Goal: Task Accomplishment & Management: Manage account settings

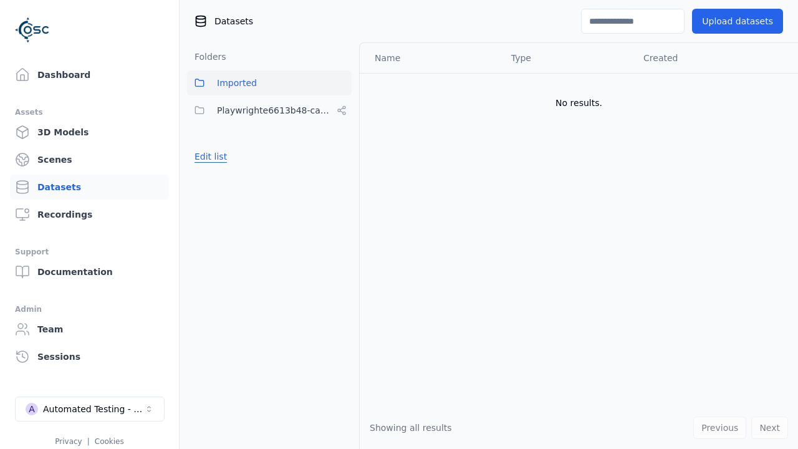
click at [209, 156] on button "Edit list" at bounding box center [210, 156] width 47 height 22
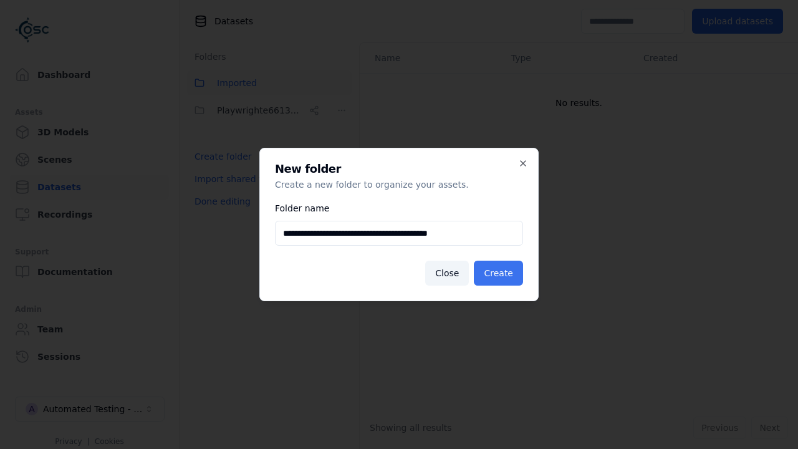
type input "**********"
click at [500, 273] on button "Create" at bounding box center [498, 272] width 49 height 25
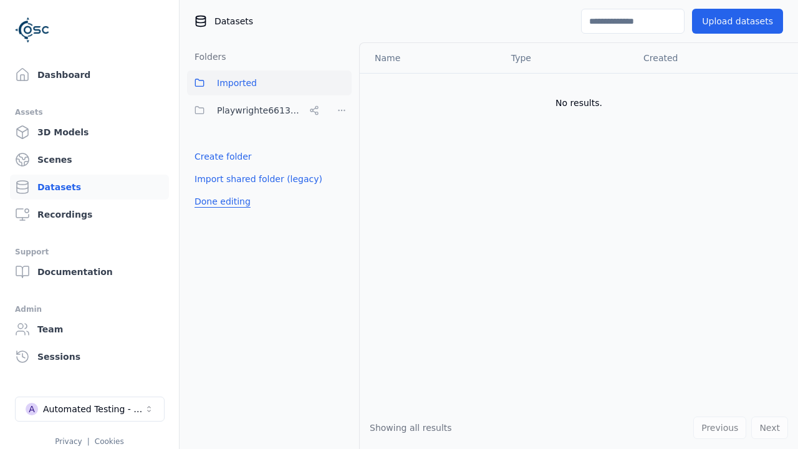
click at [220, 212] on button "Done editing" at bounding box center [222, 201] width 71 height 22
click at [209, 190] on button "Done editing" at bounding box center [222, 201] width 71 height 22
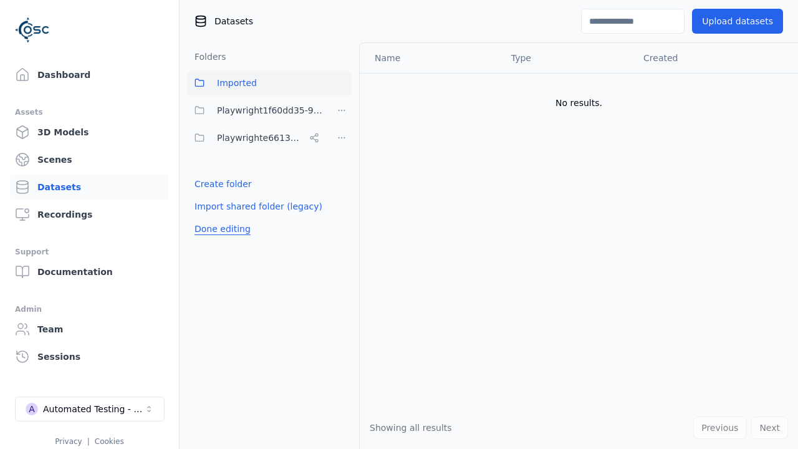
click at [341, 110] on html "Support Dashboard Assets 3D Models Scenes Datasets Recordings Support Documenta…" at bounding box center [399, 224] width 798 height 449
click at [341, 155] on div "Share" at bounding box center [346, 156] width 84 height 20
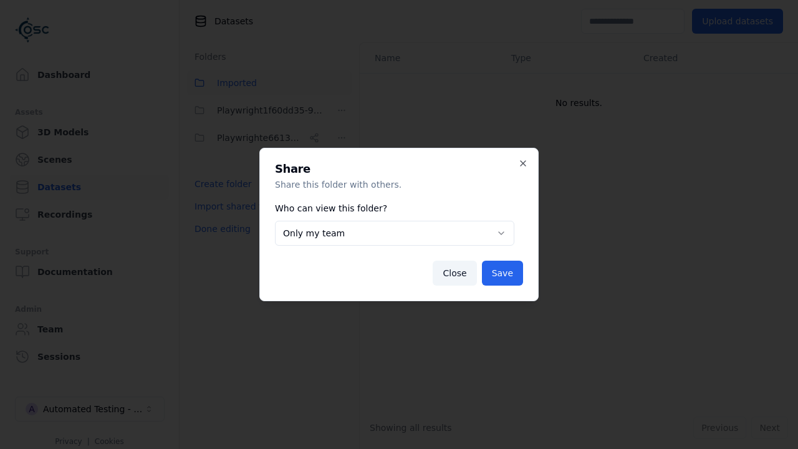
click at [394, 233] on button "Only my team" at bounding box center [394, 233] width 239 height 25
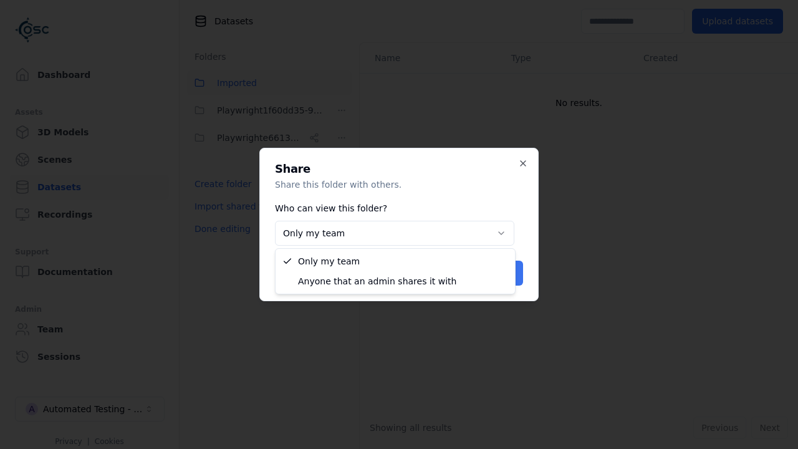
select select "****"
click at [503, 273] on button "Save" at bounding box center [502, 272] width 41 height 25
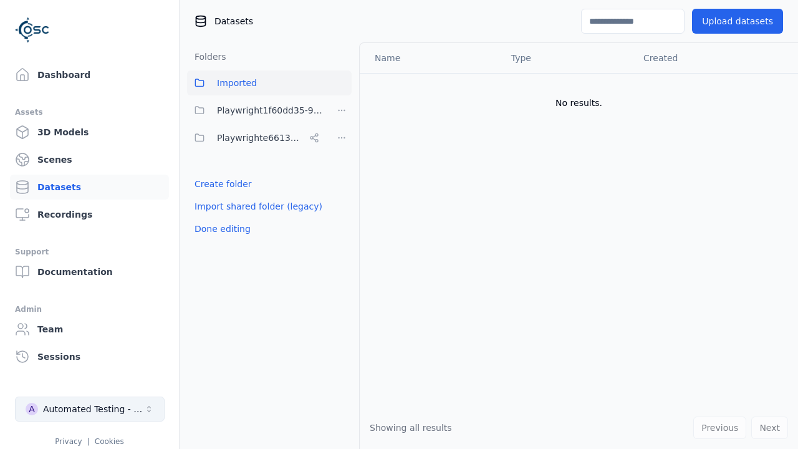
click at [220, 229] on button "Done editing" at bounding box center [222, 228] width 71 height 22
click at [90, 409] on div "Automated Testing - Playwright" at bounding box center [93, 409] width 101 height 12
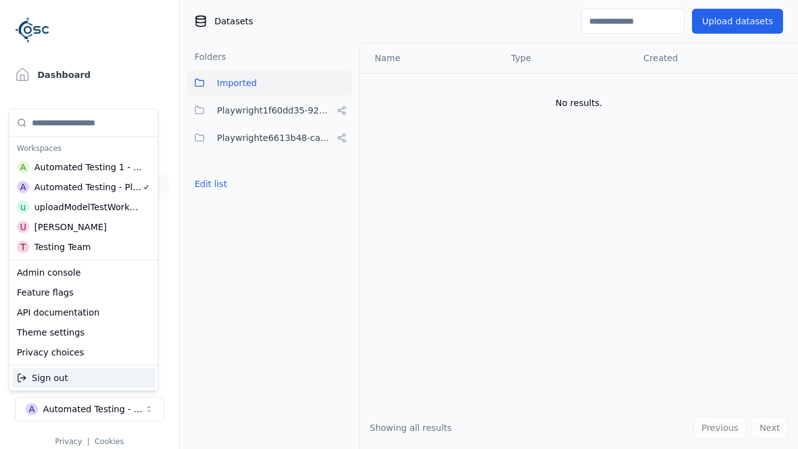
click at [80, 166] on div "Automated Testing 1 - Playwright" at bounding box center [88, 167] width 108 height 12
click at [399, 224] on html "Support Dashboard Assets 3D Models Scenes Datasets Recordings Support Documenta…" at bounding box center [399, 224] width 798 height 449
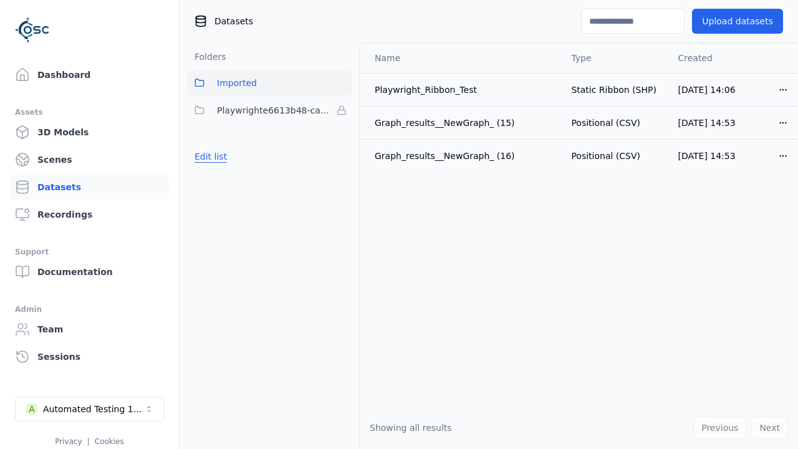
click at [209, 156] on button "Edit list" at bounding box center [210, 156] width 47 height 22
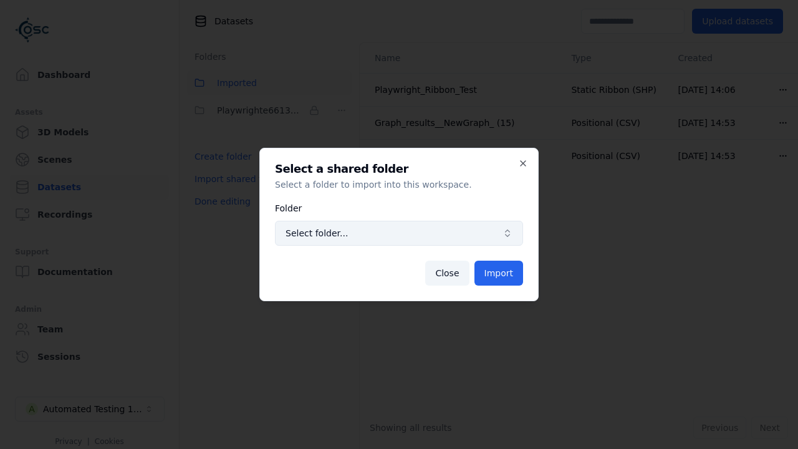
click at [399, 233] on span "Select folder..." at bounding box center [391, 233] width 212 height 12
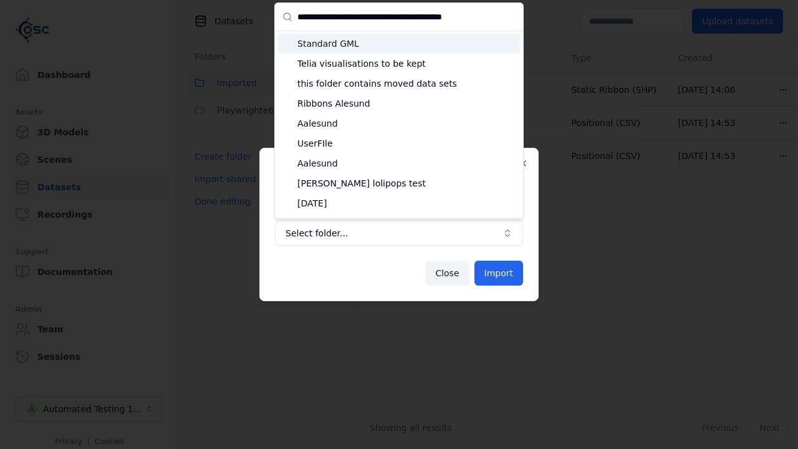
type input "**********"
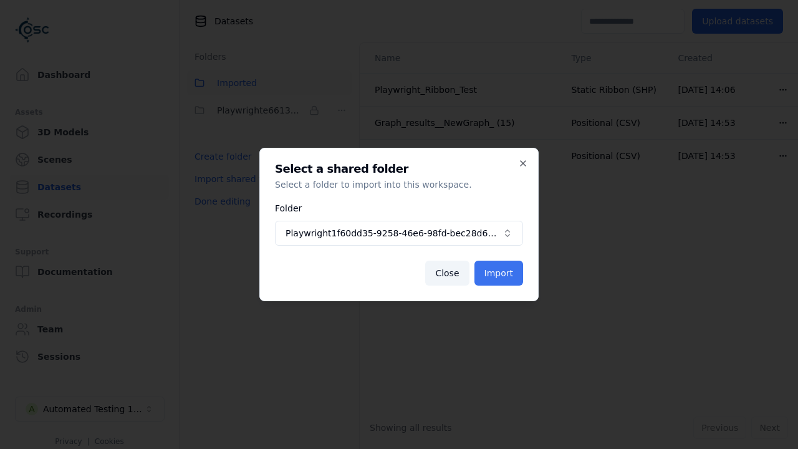
click at [499, 273] on button "Import" at bounding box center [498, 272] width 49 height 25
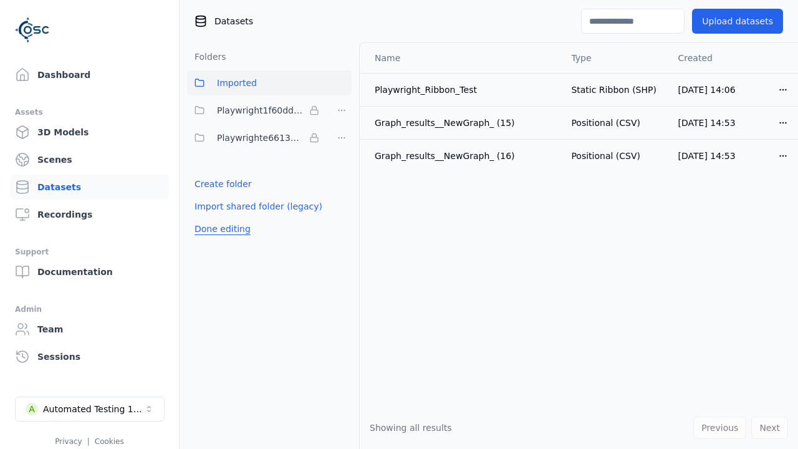
click at [220, 229] on button "Done editing" at bounding box center [222, 228] width 71 height 22
click at [209, 217] on button "Done editing" at bounding box center [222, 228] width 71 height 22
click at [341, 110] on html "Support Dashboard Assets 3D Models Scenes Datasets Recordings Support Documenta…" at bounding box center [399, 224] width 798 height 449
click at [399, 224] on html "Support Dashboard Assets 3D Models Scenes Datasets Recordings Support Documenta…" at bounding box center [399, 224] width 798 height 449
click at [220, 229] on button "Done editing" at bounding box center [222, 228] width 71 height 22
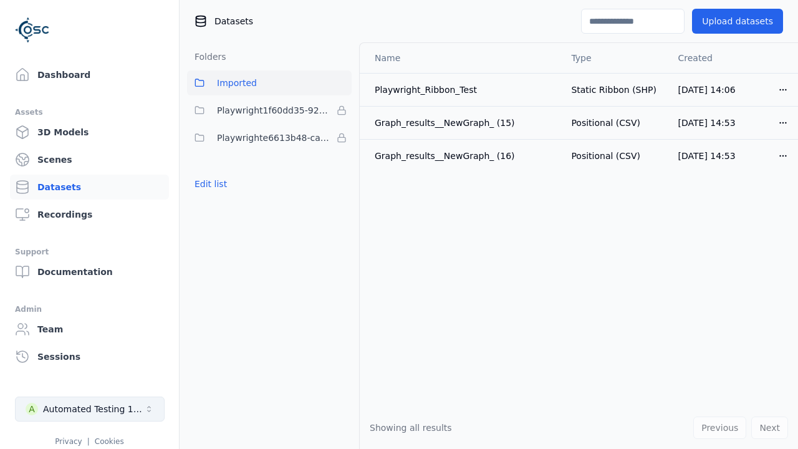
click at [90, 409] on div "Automated Testing 1 - Playwright" at bounding box center [93, 409] width 101 height 12
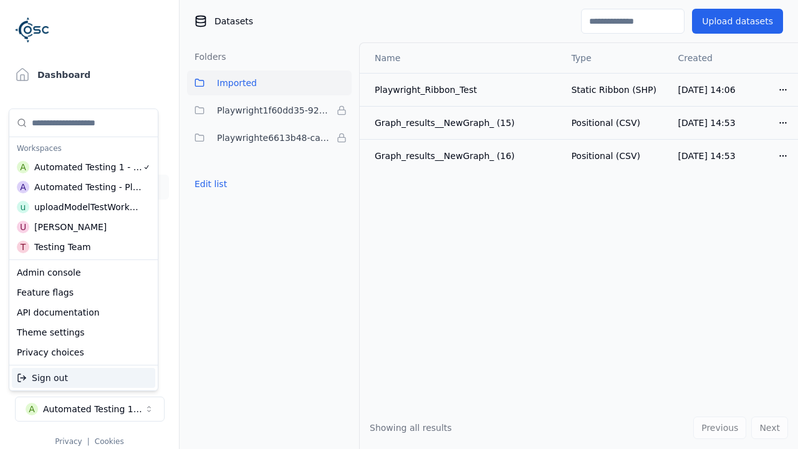
click at [80, 186] on div "Automated Testing - Playwright" at bounding box center [88, 187] width 108 height 12
click at [399, 224] on html "Support Dashboard Assets 3D Models Scenes Datasets Recordings Support Documenta…" at bounding box center [399, 224] width 798 height 449
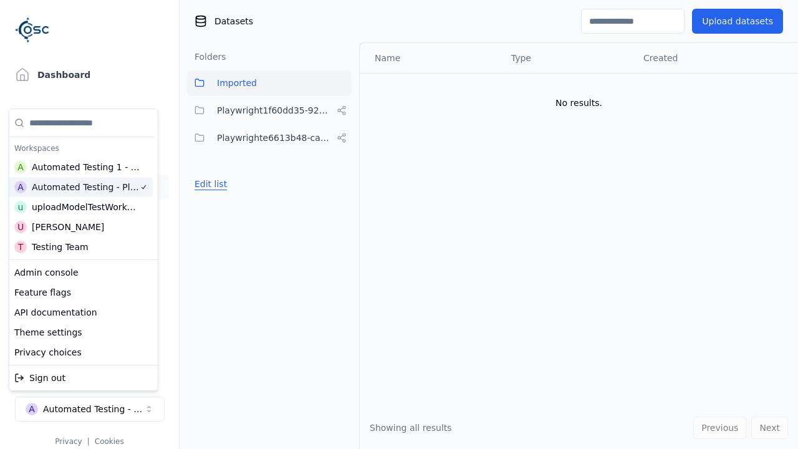
click at [209, 184] on button "Edit list" at bounding box center [210, 184] width 47 height 22
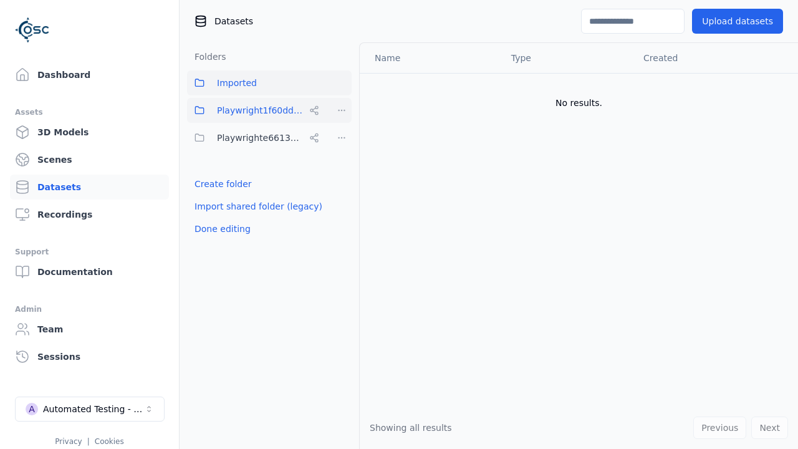
click at [341, 110] on html "Support Dashboard Assets 3D Models Scenes Datasets Recordings Support Documenta…" at bounding box center [399, 224] width 798 height 449
click at [341, 175] on div "Rename" at bounding box center [346, 176] width 84 height 20
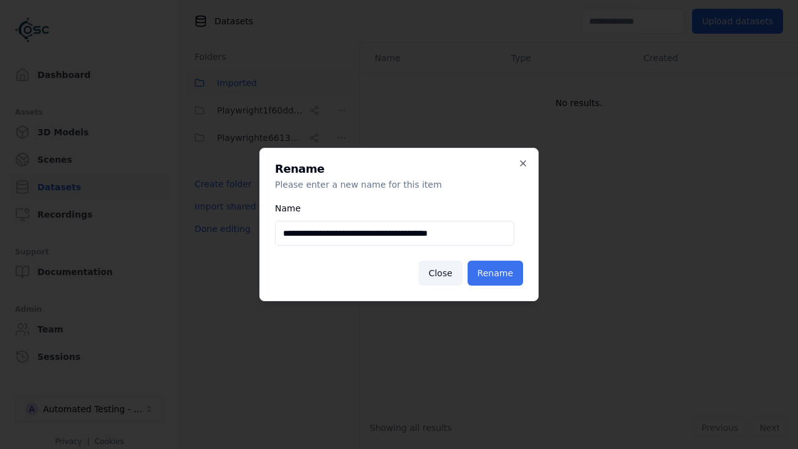
click at [394, 233] on input "**********" at bounding box center [394, 233] width 239 height 25
type input "**********"
click at [497, 273] on button "Rename" at bounding box center [494, 272] width 55 height 25
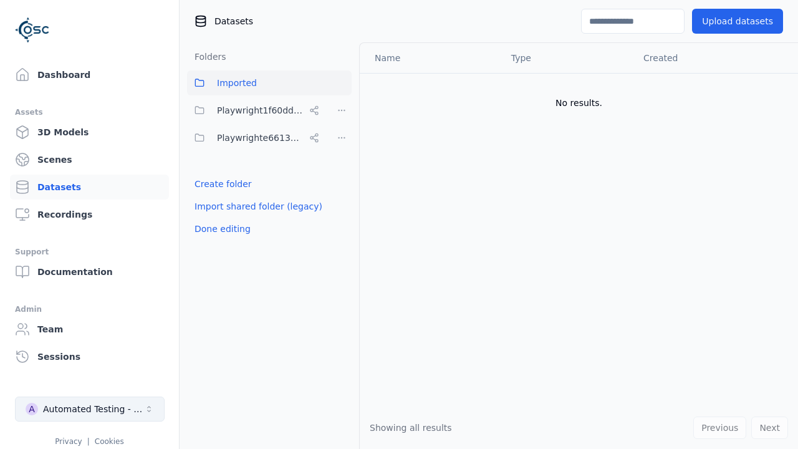
click at [220, 229] on button "Done editing" at bounding box center [222, 228] width 71 height 22
click at [90, 409] on div "Automated Testing - Playwright" at bounding box center [93, 409] width 101 height 12
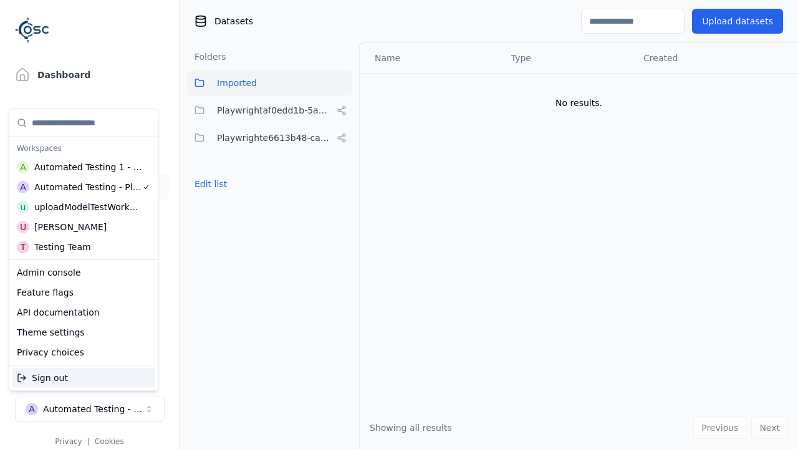
click at [80, 166] on div "Automated Testing 1 - Playwright" at bounding box center [88, 167] width 108 height 12
click at [399, 224] on html "Support Dashboard Assets 3D Models Scenes Datasets Recordings Support Documenta…" at bounding box center [399, 224] width 798 height 449
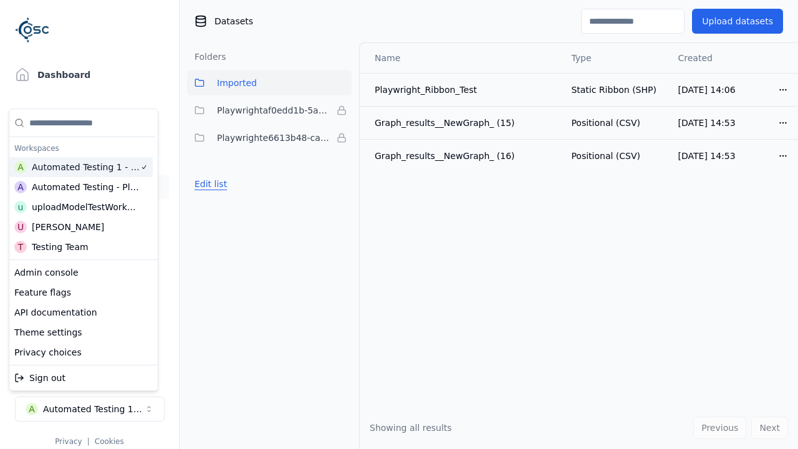
click at [209, 184] on button "Edit list" at bounding box center [210, 184] width 47 height 22
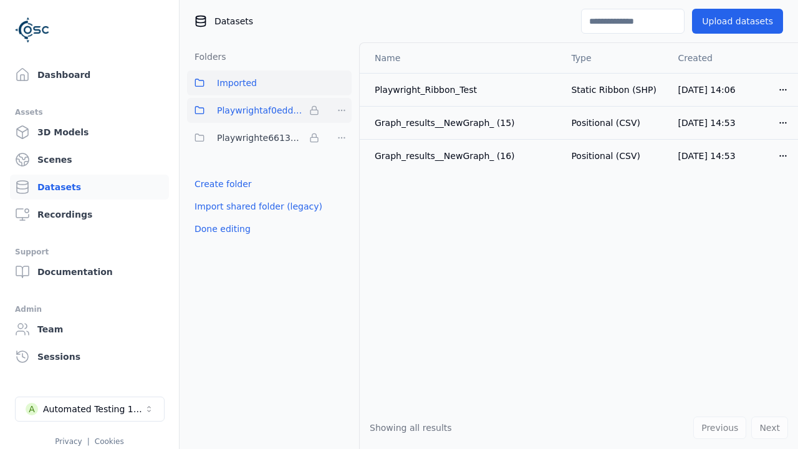
click at [341, 110] on html "Support Dashboard Assets 3D Models Scenes Datasets Recordings Support Documenta…" at bounding box center [399, 224] width 798 height 449
click at [341, 135] on div "Remove" at bounding box center [342, 136] width 74 height 20
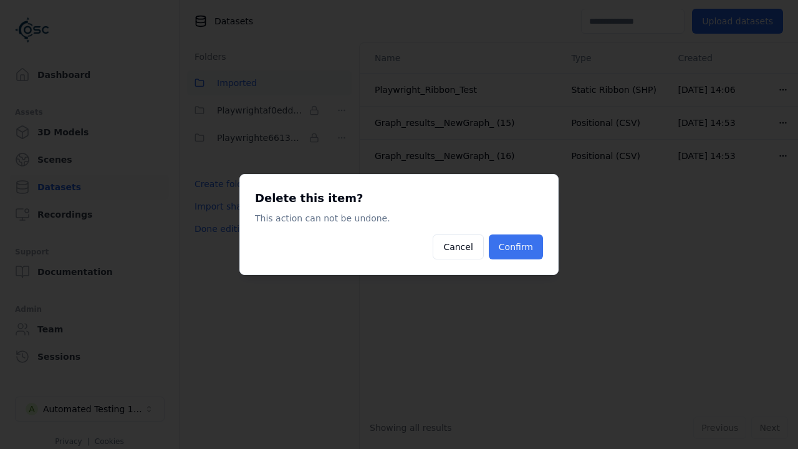
click at [517, 247] on button "Confirm" at bounding box center [516, 246] width 54 height 25
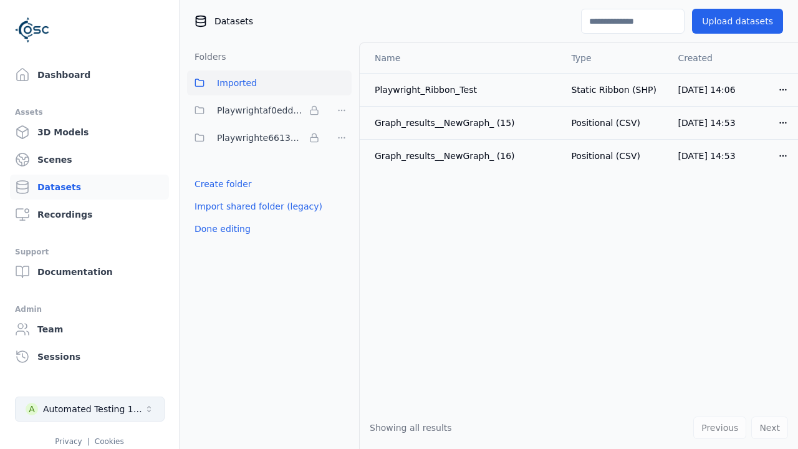
click at [220, 217] on button "Done editing" at bounding box center [222, 228] width 71 height 22
click at [90, 409] on div "Automated Testing 1 - Playwright" at bounding box center [93, 409] width 101 height 12
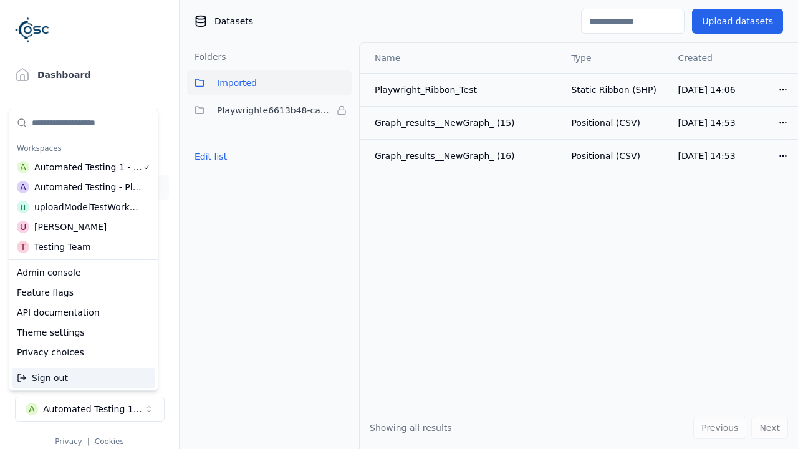
click at [80, 186] on div "Automated Testing - Playwright" at bounding box center [88, 187] width 108 height 12
click at [399, 224] on html "Support Dashboard Assets 3D Models Scenes Datasets Recordings Support Documenta…" at bounding box center [399, 224] width 798 height 449
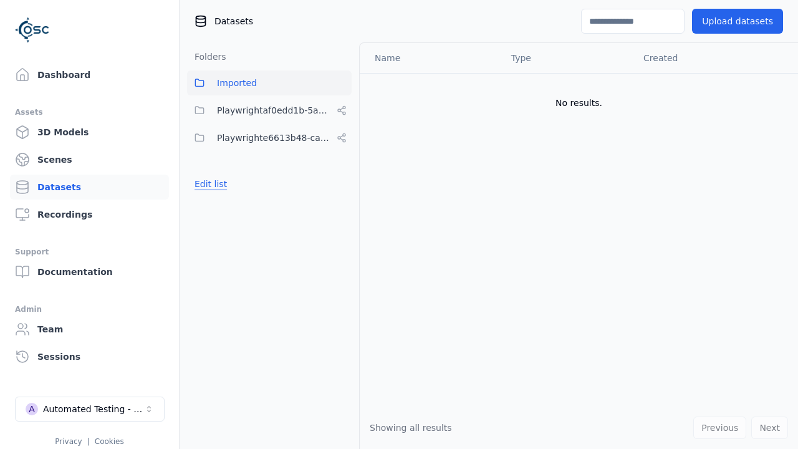
click at [209, 184] on button "Edit list" at bounding box center [210, 184] width 47 height 22
click at [341, 110] on html "Support Dashboard Assets 3D Models Scenes Datasets Recordings Support Documenta…" at bounding box center [399, 224] width 798 height 449
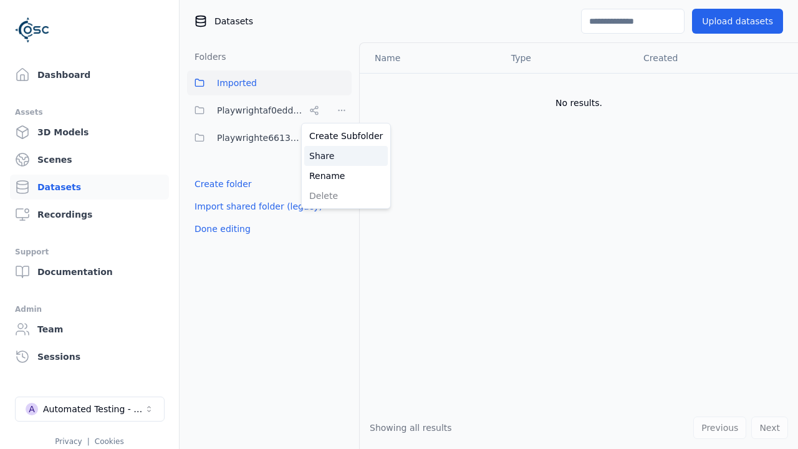
click at [341, 155] on div "Share" at bounding box center [346, 156] width 84 height 20
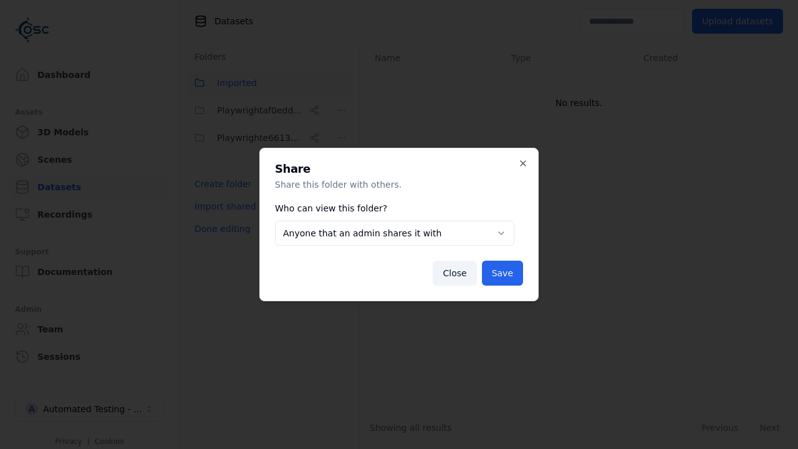
click at [394, 233] on button "Anyone that an admin shares it with" at bounding box center [394, 233] width 239 height 25
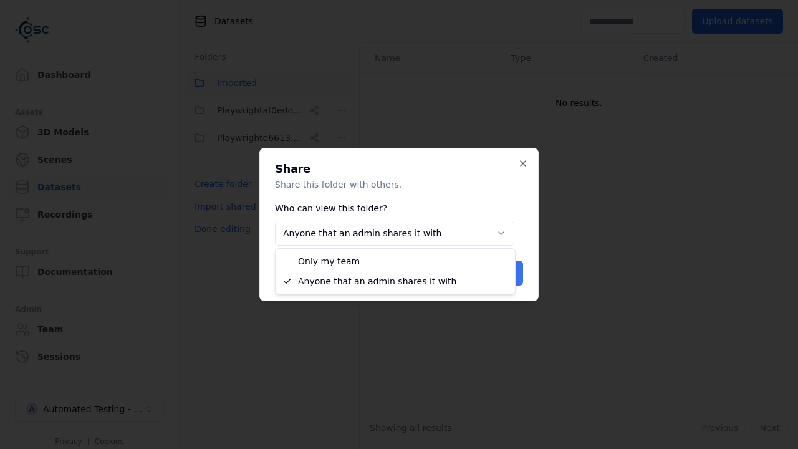
select select "*****"
click at [503, 273] on button "Save" at bounding box center [502, 272] width 41 height 25
click at [220, 229] on button "Done editing" at bounding box center [222, 228] width 71 height 22
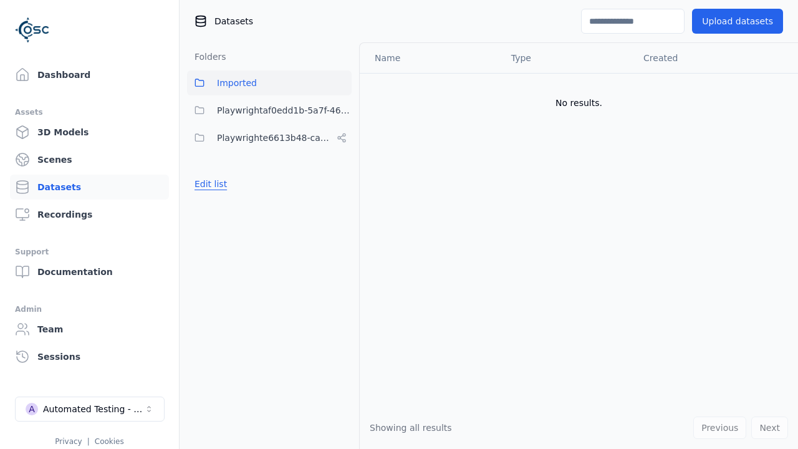
click at [209, 184] on button "Edit list" at bounding box center [210, 184] width 47 height 22
click at [341, 110] on html "Support Dashboard Assets 3D Models Scenes Datasets Recordings Support Documenta…" at bounding box center [399, 224] width 798 height 449
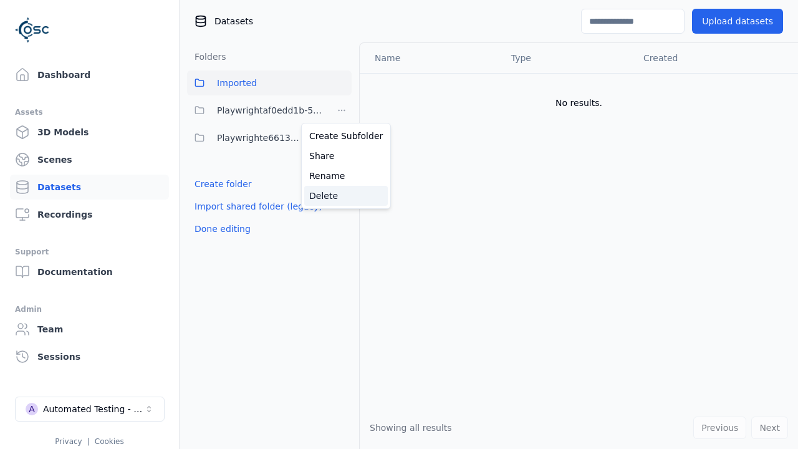
click at [341, 195] on div "Delete" at bounding box center [346, 196] width 84 height 20
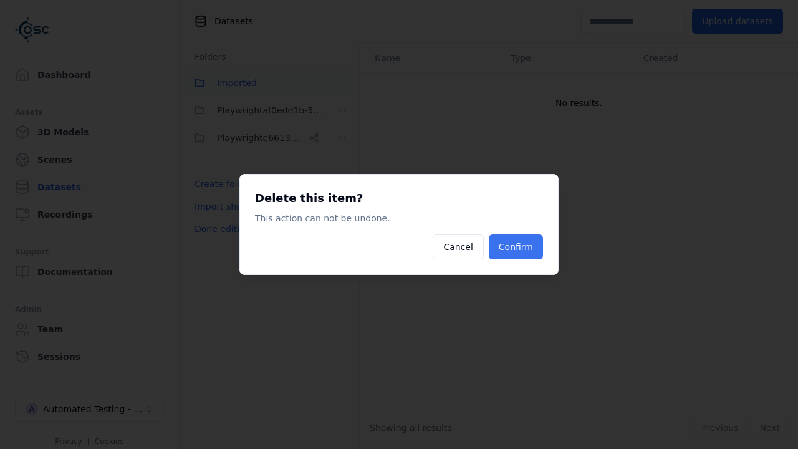
click at [517, 247] on button "Confirm" at bounding box center [516, 246] width 54 height 25
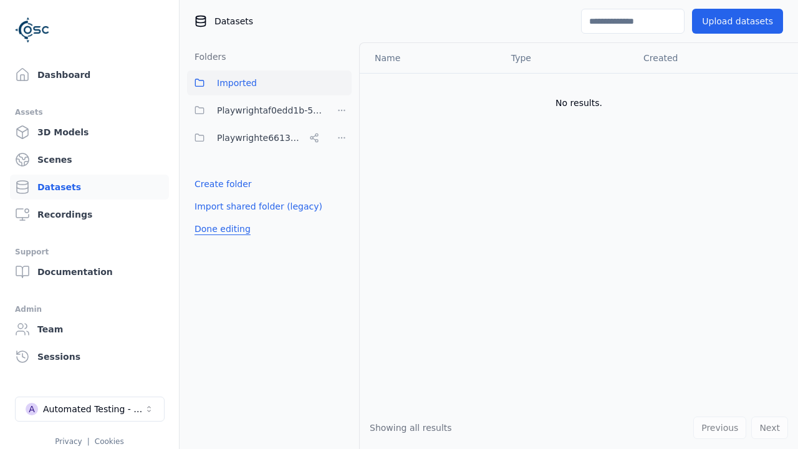
click at [220, 217] on button "Done editing" at bounding box center [222, 228] width 71 height 22
